Goal: Task Accomplishment & Management: Manage account settings

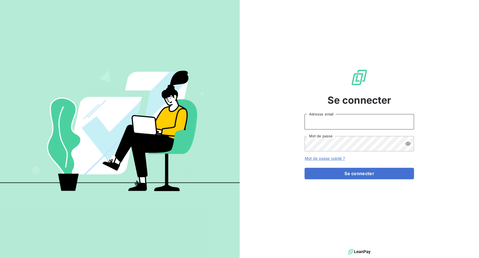
click at [346, 126] on input "Adresse email" at bounding box center [358, 121] width 109 height 15
drag, startPoint x: 324, startPoint y: 121, endPoint x: 357, endPoint y: 121, distance: 33.1
click at [357, 121] on input "admin@3dcelo" at bounding box center [358, 121] width 109 height 15
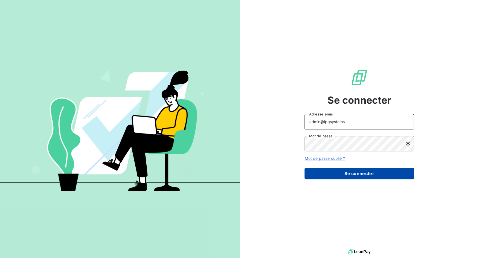
type input "admin@lpgsystems"
click at [346, 172] on button "Se connecter" at bounding box center [358, 173] width 109 height 11
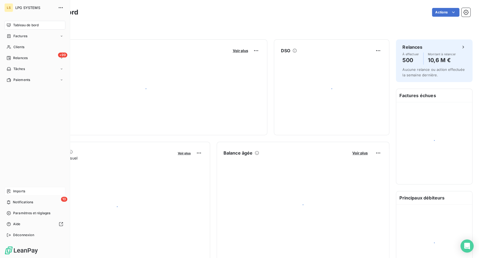
click at [12, 189] on div "Imports" at bounding box center [34, 191] width 61 height 9
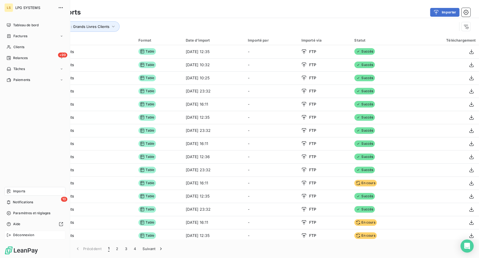
click at [9, 234] on icon at bounding box center [9, 235] width 4 height 4
click at [16, 234] on span "Déconnexion" at bounding box center [23, 234] width 21 height 5
